Goal: Information Seeking & Learning: Learn about a topic

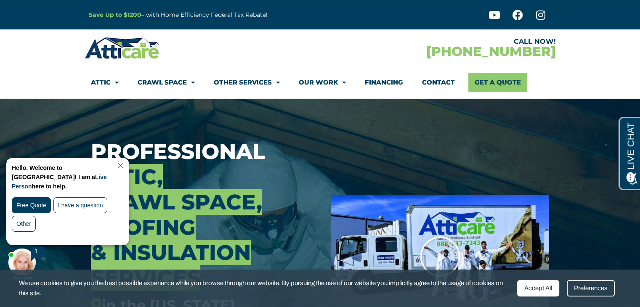
drag, startPoint x: 638, startPoint y: 20, endPoint x: 639, endPoint y: 26, distance: 6.0
click at [639, 26] on section "Save Up to $1200 – with Home Efficiency Federal Tax Rebate! Youtube Facebook In…" at bounding box center [320, 14] width 640 height 29
click at [125, 167] on link "Close Chat" at bounding box center [119, 165] width 11 height 6
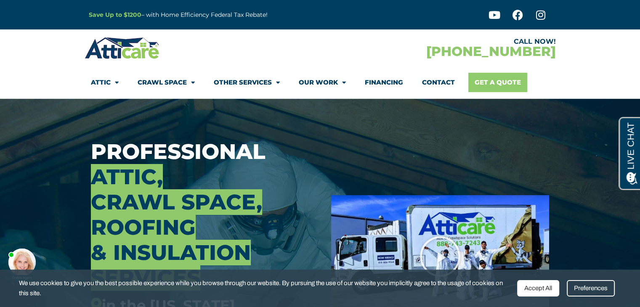
click at [482, 82] on link "Get A Quote" at bounding box center [497, 82] width 59 height 19
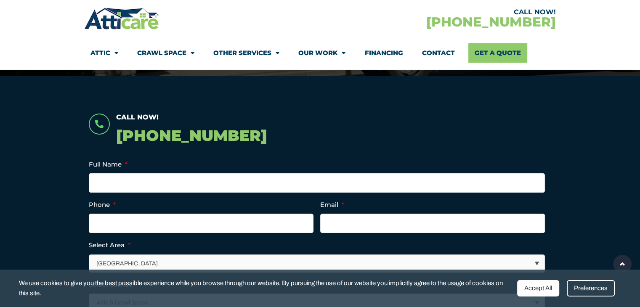
scroll to position [147, 0]
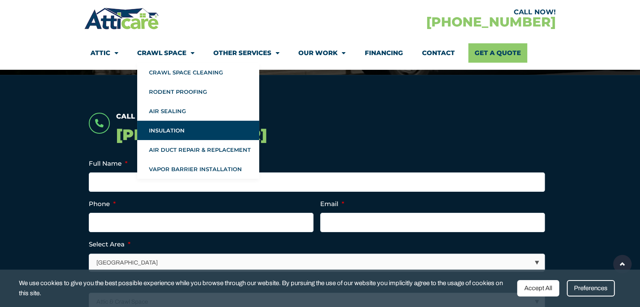
click at [166, 133] on link "Insulation" at bounding box center [198, 130] width 122 height 19
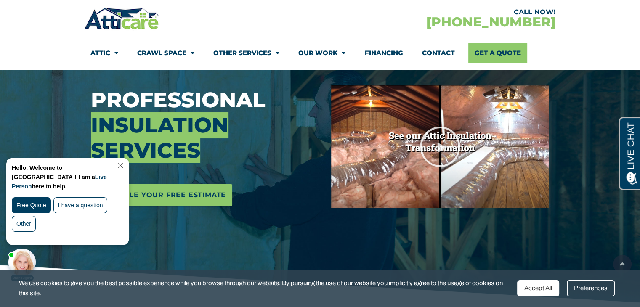
scroll to position [115, 0]
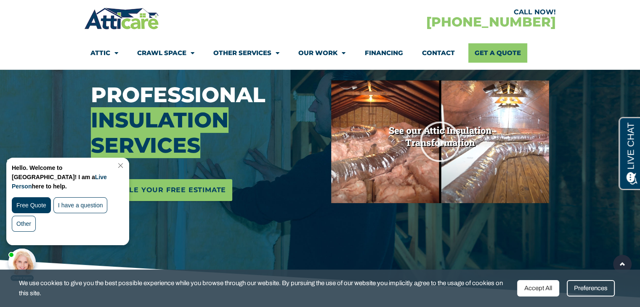
click at [124, 162] on link "Close Chat" at bounding box center [119, 165] width 11 height 6
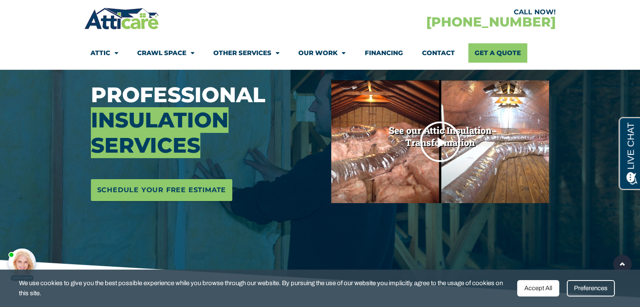
click at [441, 143] on icon "Play Video" at bounding box center [440, 142] width 42 height 42
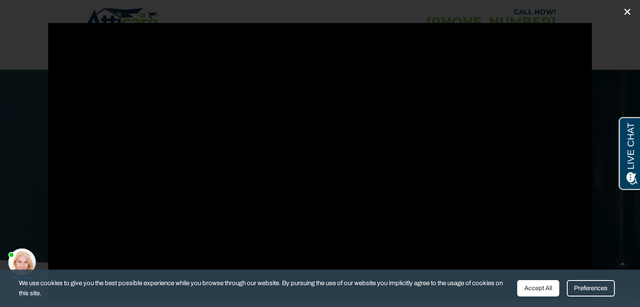
click at [621, 12] on link "Close (Esc)" at bounding box center [627, 11] width 13 height 13
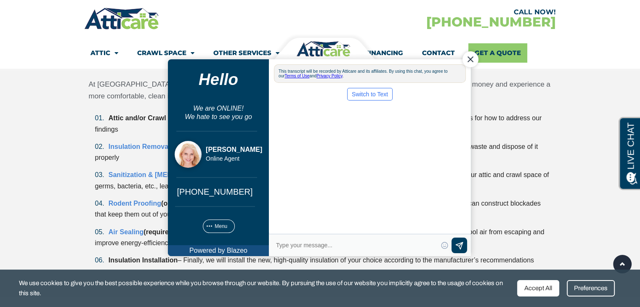
scroll to position [0, 0]
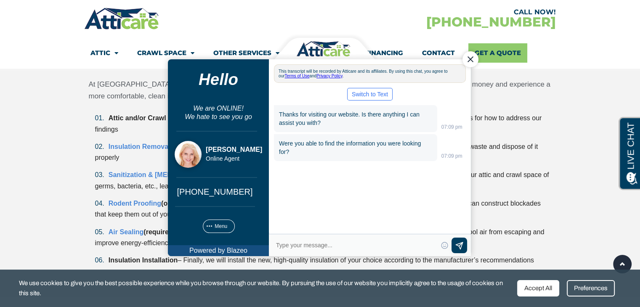
click at [472, 60] on div "Close Chat" at bounding box center [470, 59] width 16 height 16
